Goal: Transaction & Acquisition: Purchase product/service

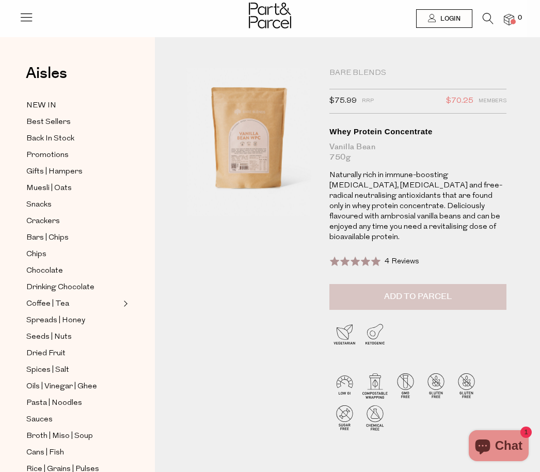
click at [430, 291] on span "Add to Parcel" at bounding box center [418, 297] width 68 height 12
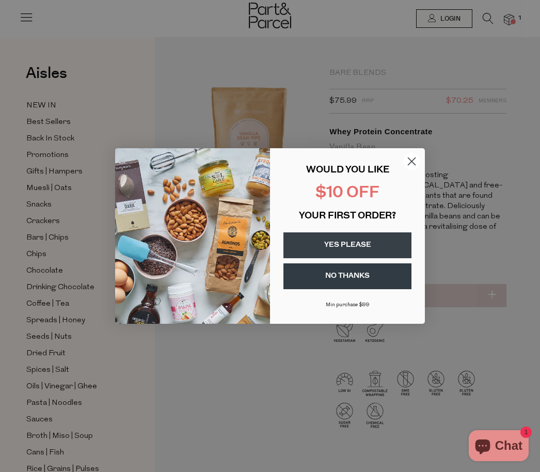
click at [360, 275] on button "NO THANKS" at bounding box center [348, 276] width 128 height 26
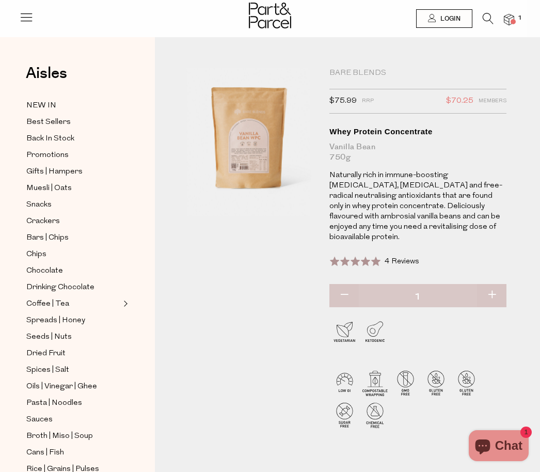
click at [514, 14] on img at bounding box center [509, 20] width 10 height 12
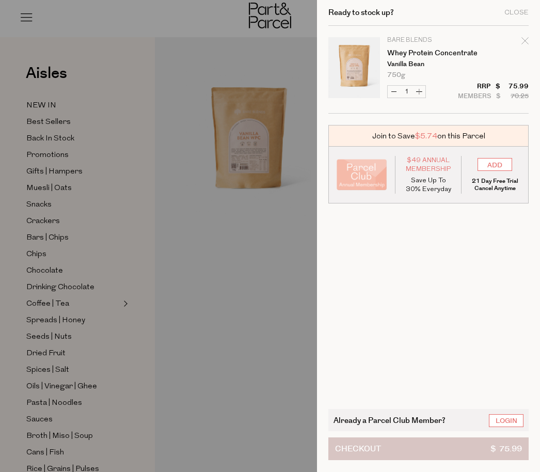
click at [511, 444] on span "$ 75.99" at bounding box center [507, 449] width 32 height 22
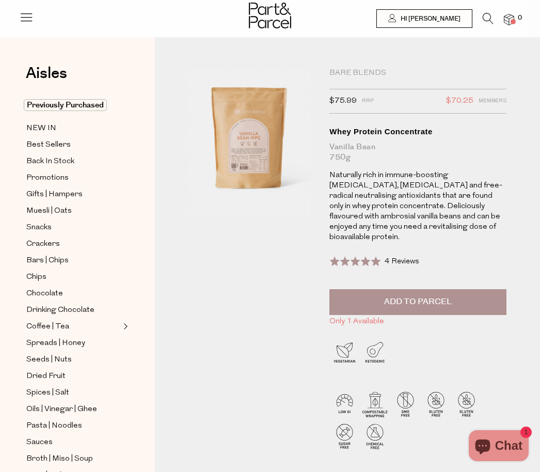
click at [463, 99] on span "$70.25" at bounding box center [459, 101] width 27 height 13
click at [500, 99] on span "Members" at bounding box center [493, 101] width 28 height 13
click at [491, 10] on div at bounding box center [270, 17] width 540 height 34
click at [488, 15] on icon at bounding box center [488, 18] width 11 height 11
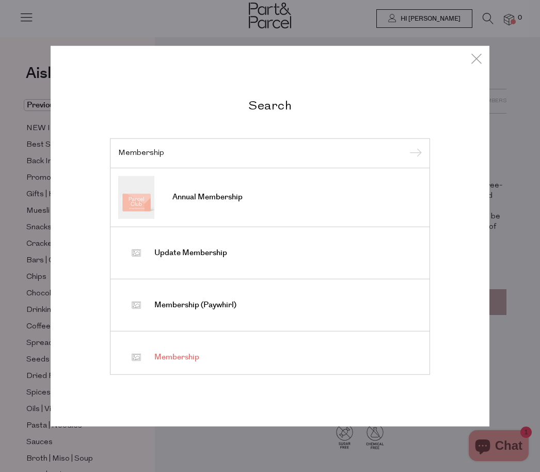
type input "Membership"
click at [179, 359] on span "Membership" at bounding box center [176, 357] width 45 height 10
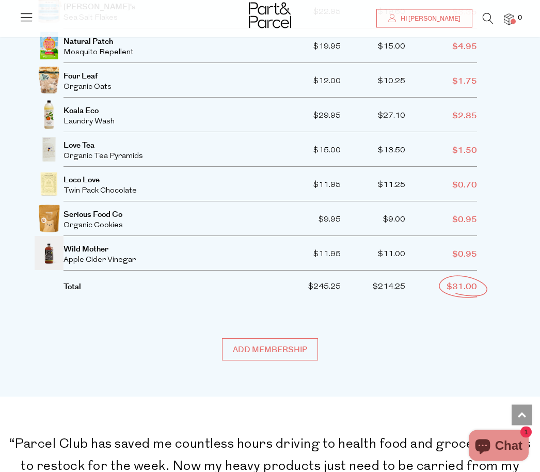
scroll to position [1939, 0]
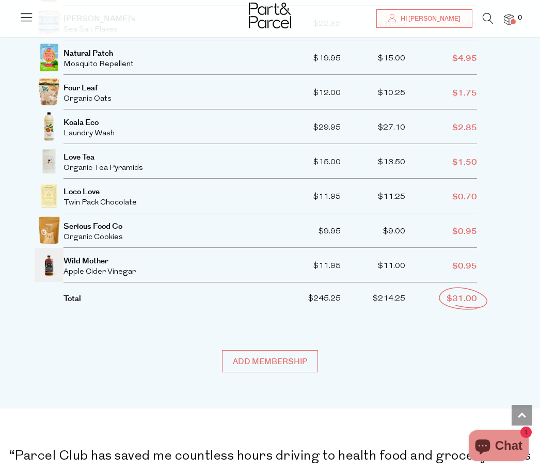
click at [513, 15] on img at bounding box center [509, 20] width 10 height 12
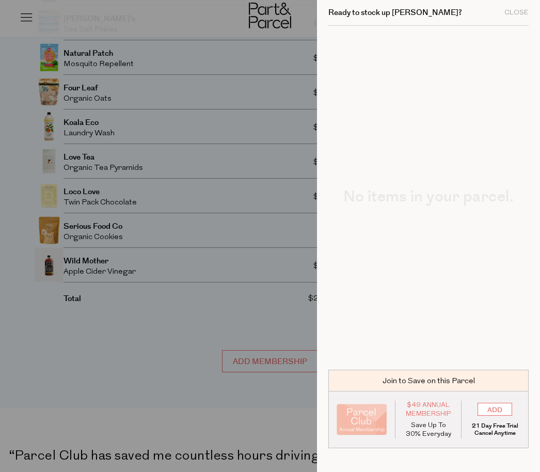
click at [384, 184] on div "No items in your parcel." at bounding box center [428, 192] width 200 height 32
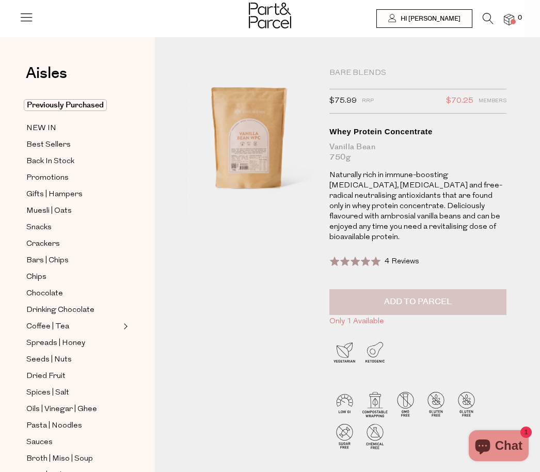
click at [414, 296] on span "Add to Parcel" at bounding box center [418, 302] width 68 height 12
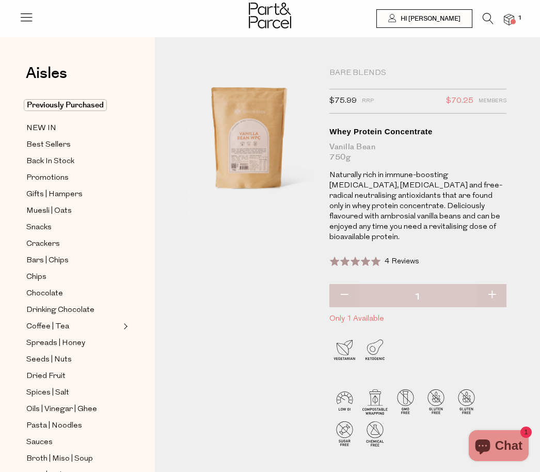
click at [529, 11] on div at bounding box center [270, 17] width 540 height 34
click at [513, 14] on img at bounding box center [509, 20] width 10 height 12
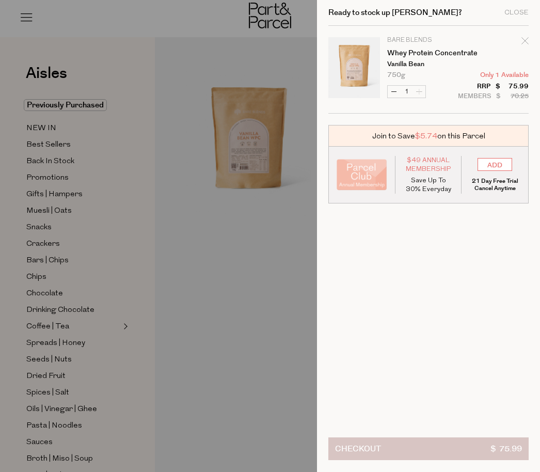
click at [504, 452] on span "$ 75.99" at bounding box center [507, 449] width 32 height 22
